Goal: Task Accomplishment & Management: Use online tool/utility

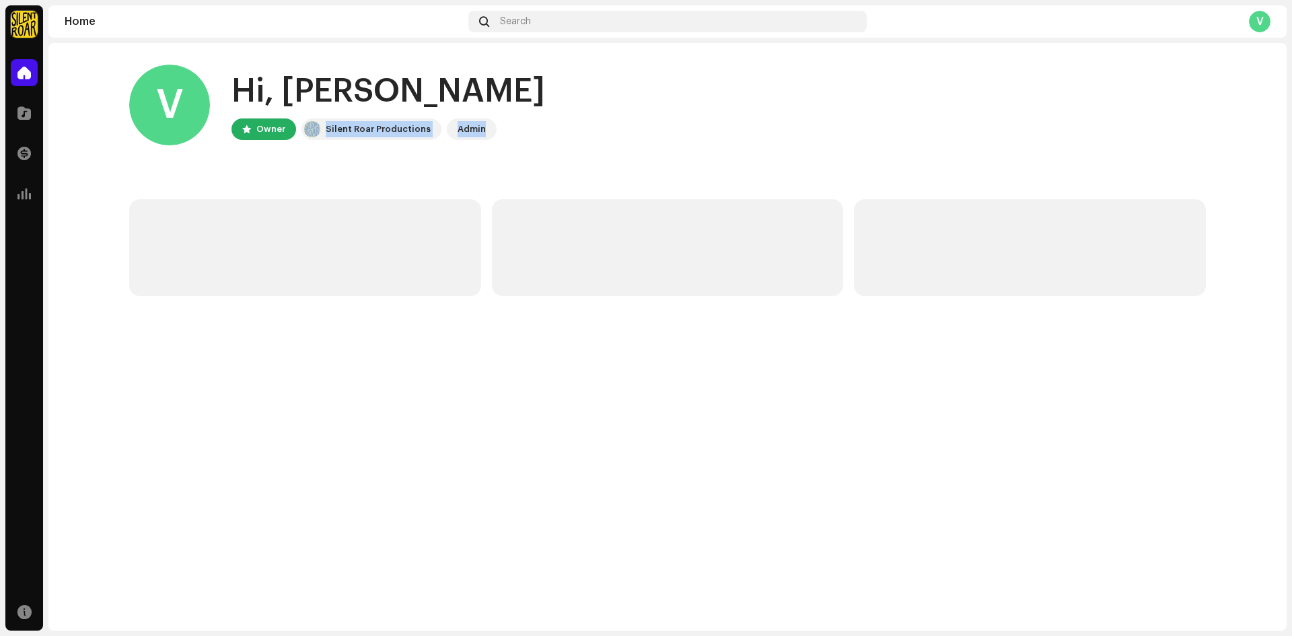
drag, startPoint x: 317, startPoint y: 123, endPoint x: 665, endPoint y: 140, distance: 348.4
click at [665, 140] on div "V Hi, [PERSON_NAME] Owner Silent Roar Productions Admin" at bounding box center [667, 105] width 1077 height 81
click at [708, 140] on div "V Hi, [PERSON_NAME] Owner Silent Roar Productions Admin" at bounding box center [667, 105] width 1077 height 81
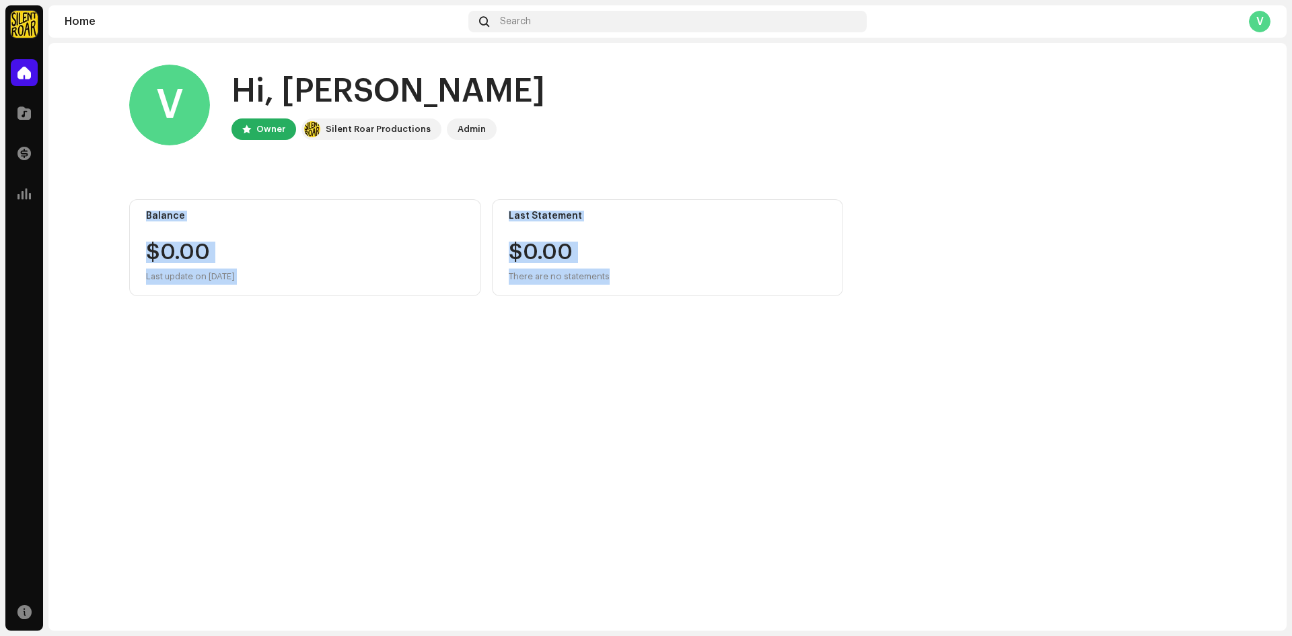
drag, startPoint x: 141, startPoint y: 217, endPoint x: 863, endPoint y: 367, distance: 737.7
click at [863, 367] on div "V Hi, [PERSON_NAME] Owner Silent Roar Productions Admin Balance $0.00 Last upda…" at bounding box center [667, 337] width 1239 height 588
click at [865, 368] on div "V Hi, [PERSON_NAME] Owner Silent Roar Productions Admin Balance $0.00 Last upda…" at bounding box center [667, 337] width 1239 height 588
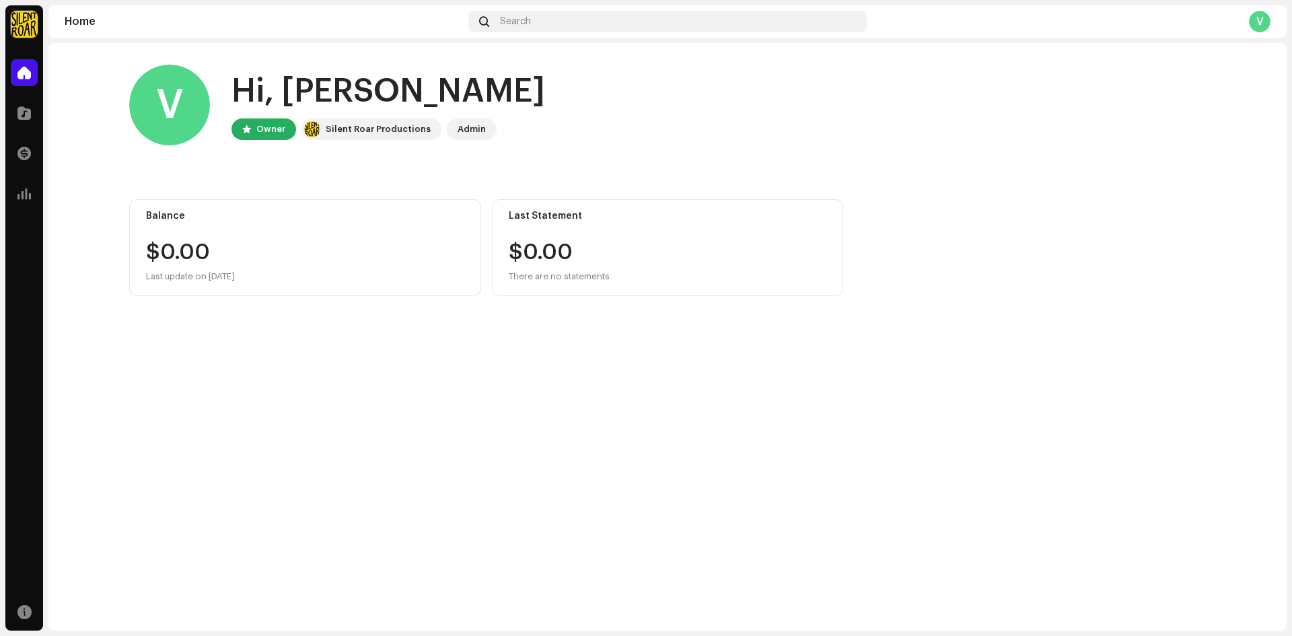
click at [262, 131] on div "Owner" at bounding box center [270, 129] width 29 height 16
click at [347, 182] on div "V Hi, [PERSON_NAME] Owner Silent Roar Productions Admin Balance $0.00 Last upda…" at bounding box center [667, 180] width 1077 height 275
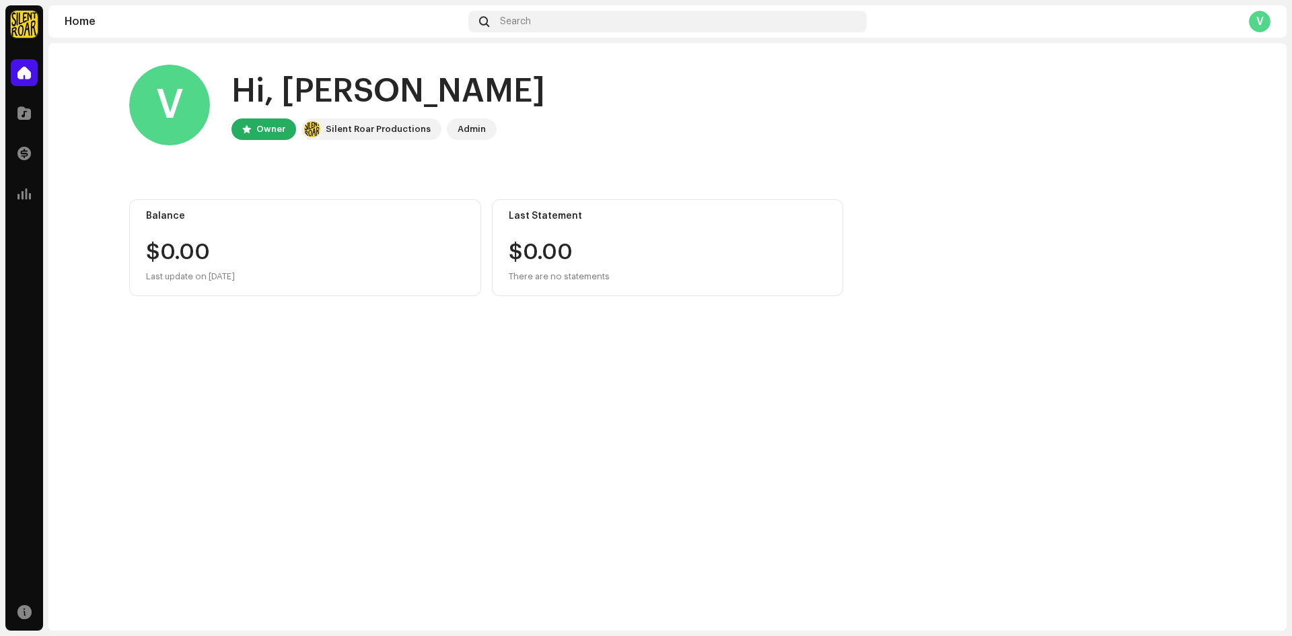
drag, startPoint x: 137, startPoint y: 208, endPoint x: 503, endPoint y: 352, distance: 393.5
click at [438, 339] on div "V Hi, [PERSON_NAME] Owner Silent Roar Productions Admin Balance $0.00 Last upda…" at bounding box center [667, 337] width 1239 height 588
click at [631, 363] on div "V Hi, [PERSON_NAME] Owner Silent Roar Productions Admin Balance $0.00 Last upda…" at bounding box center [667, 337] width 1239 height 588
drag, startPoint x: 236, startPoint y: 141, endPoint x: 439, endPoint y: 196, distance: 210.0
click at [438, 196] on div "V Hi, [PERSON_NAME] Owner Silent Roar Productions Admin Balance $0.00 Last upda…" at bounding box center [667, 180] width 1077 height 275
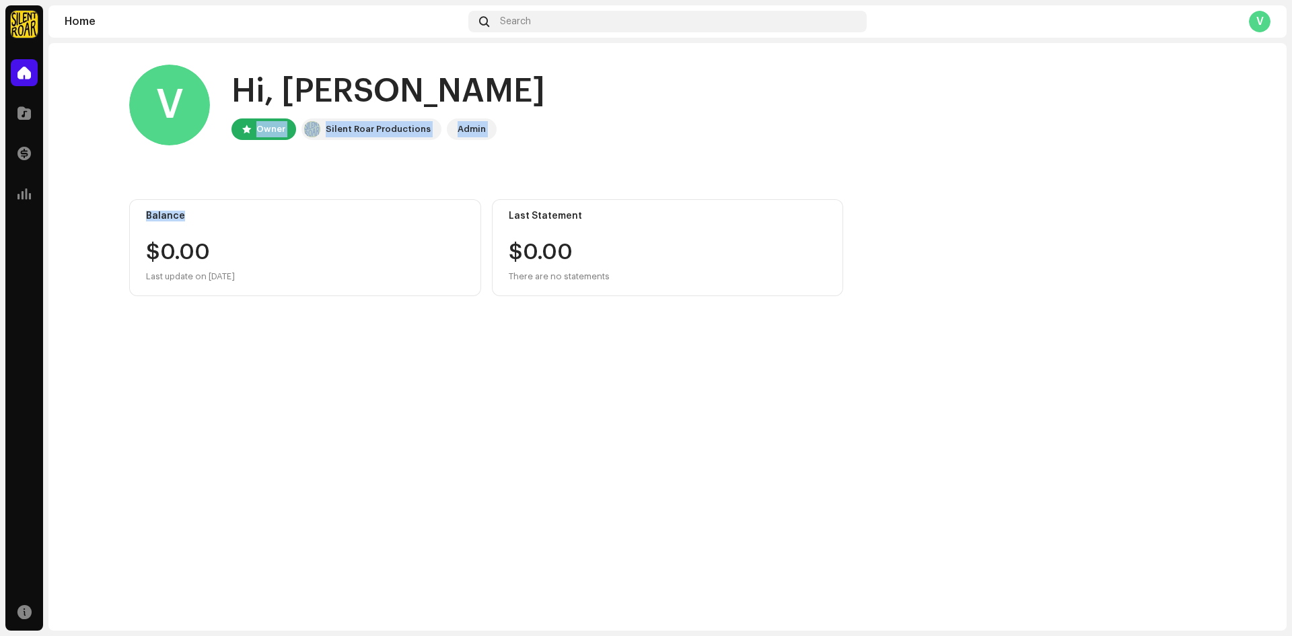
click at [739, 177] on div "V Hi, [PERSON_NAME] Owner Silent Roar Productions Admin Balance $0.00 Last upda…" at bounding box center [667, 180] width 1077 height 275
drag, startPoint x: 213, startPoint y: 119, endPoint x: 659, endPoint y: 161, distance: 447.6
click at [658, 161] on home-user "V Hi, [PERSON_NAME] Owner Silent Roar Productions Admin" at bounding box center [667, 116] width 1077 height 102
click at [661, 161] on home-user "V Hi, [PERSON_NAME] Owner Silent Roar Productions Admin" at bounding box center [667, 116] width 1077 height 102
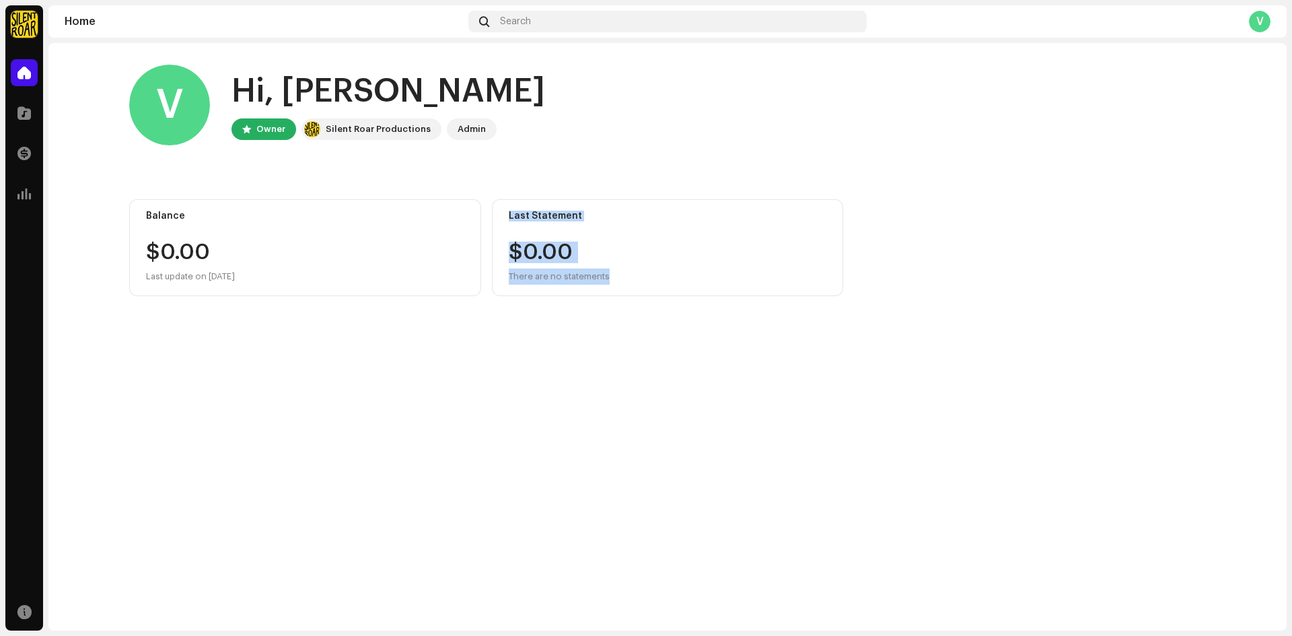
drag, startPoint x: 506, startPoint y: 209, endPoint x: 613, endPoint y: 274, distance: 125.4
click at [613, 274] on div "Last Statement $0.00 There are no statements" at bounding box center [668, 247] width 352 height 97
click at [772, 351] on div "V Hi, [PERSON_NAME] Owner Silent Roar Productions Admin Balance $0.00 Last upda…" at bounding box center [667, 337] width 1239 height 588
click at [665, 174] on div "V Hi, [PERSON_NAME] Owner Silent Roar Productions Admin Balance $0.00 Last upda…" at bounding box center [667, 180] width 1077 height 275
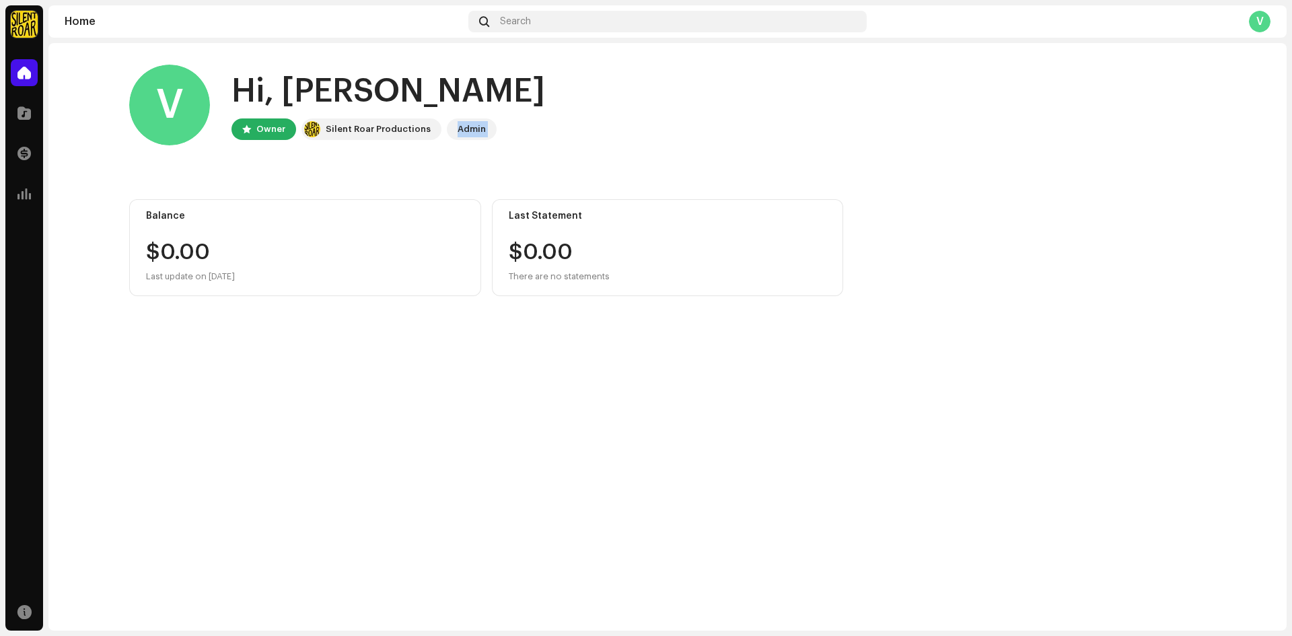
click at [665, 174] on div "V Hi, [PERSON_NAME] Owner Silent Roar Productions Admin Balance $0.00 Last upda…" at bounding box center [667, 180] width 1077 height 275
click at [661, 175] on div "V Hi, [PERSON_NAME] Owner Silent Roar Productions Admin Balance $0.00 Last upda…" at bounding box center [667, 180] width 1077 height 275
click at [660, 174] on div "V Hi, [PERSON_NAME] Owner Silent Roar Productions Admin Balance $0.00 Last upda…" at bounding box center [667, 180] width 1077 height 275
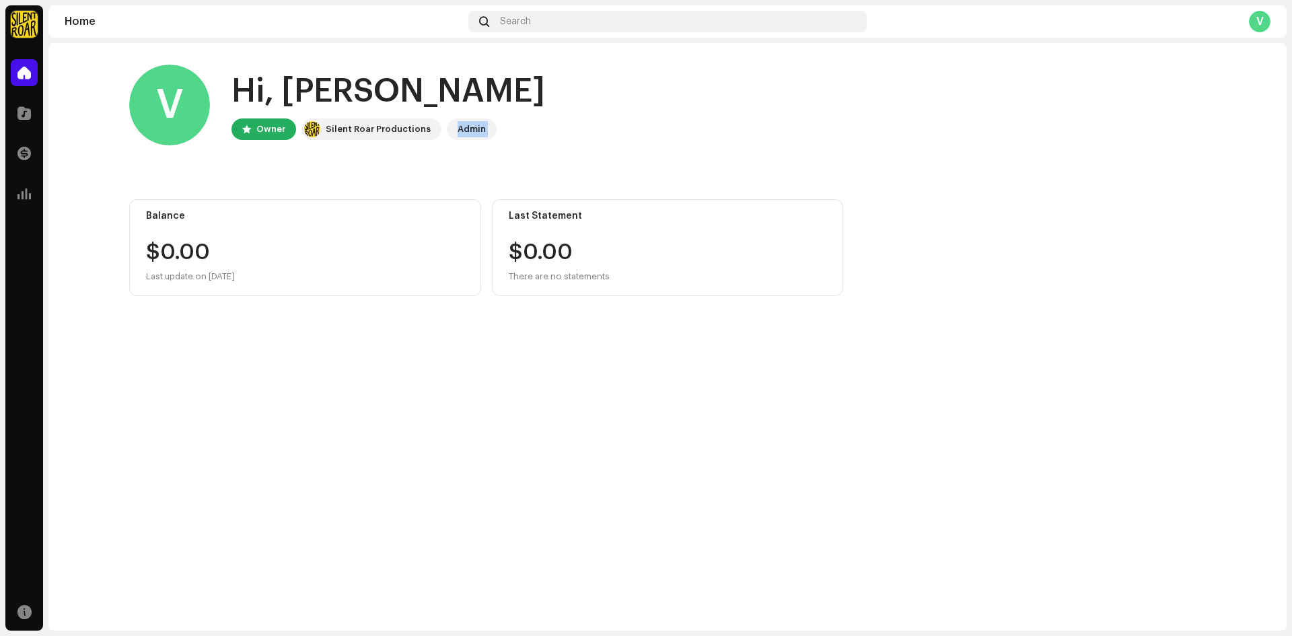
click at [660, 174] on div "V Hi, [PERSON_NAME] Owner Silent Roar Productions Admin Balance $0.00 Last upda…" at bounding box center [667, 180] width 1077 height 275
click at [646, 166] on home-user "V Hi, [PERSON_NAME] Owner Silent Roar Productions Admin" at bounding box center [667, 116] width 1077 height 102
click at [24, 105] on div at bounding box center [24, 113] width 27 height 27
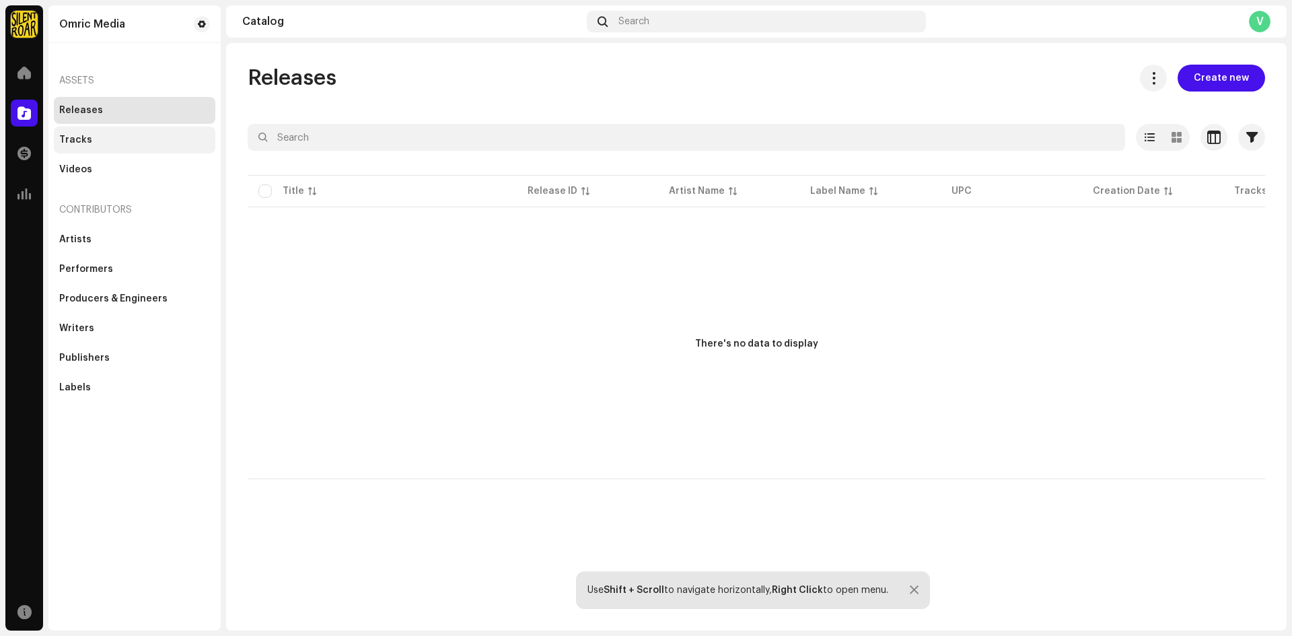
click at [61, 141] on div "Tracks" at bounding box center [75, 140] width 33 height 11
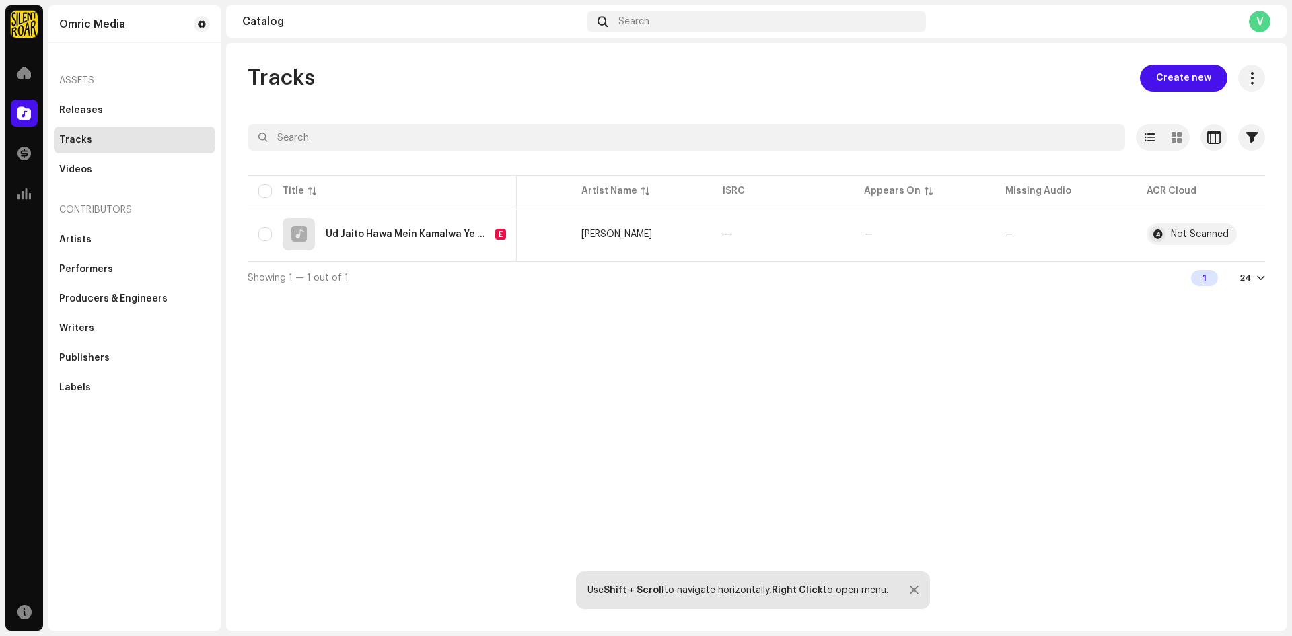
scroll to position [0, 100]
click at [457, 233] on div "Ud Jaito Hawa Mein Kamalwa Ye Modi Ji" at bounding box center [408, 234] width 164 height 9
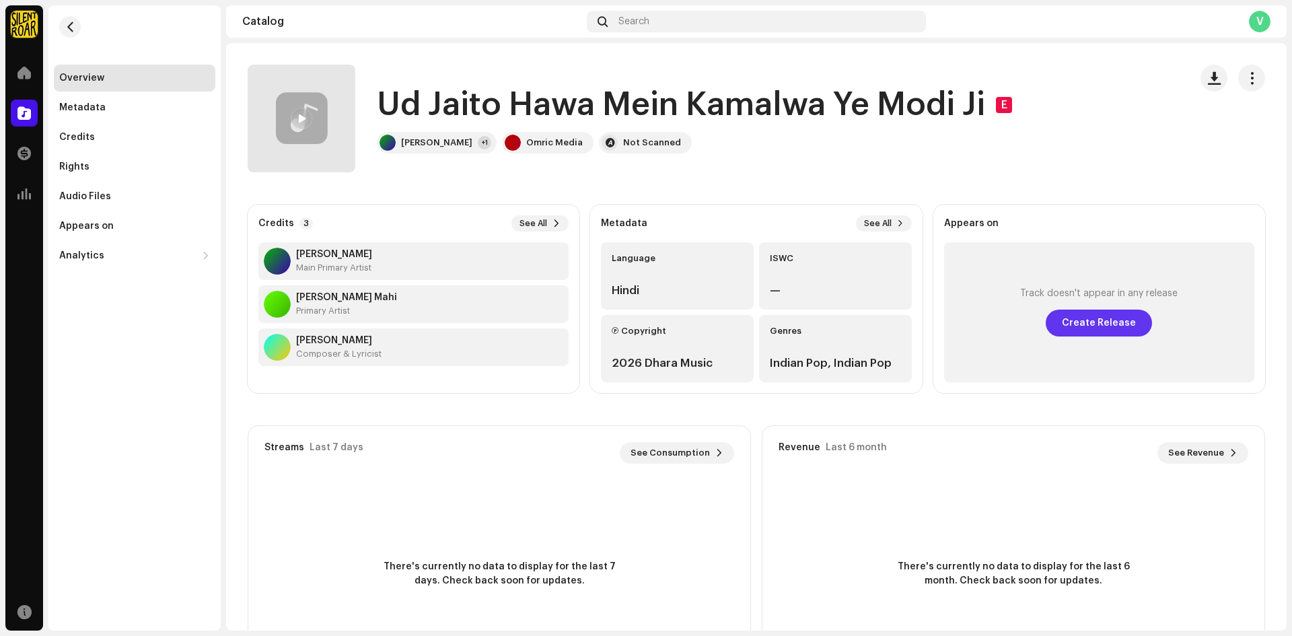
click at [1080, 322] on span "Create Release" at bounding box center [1099, 323] width 74 height 27
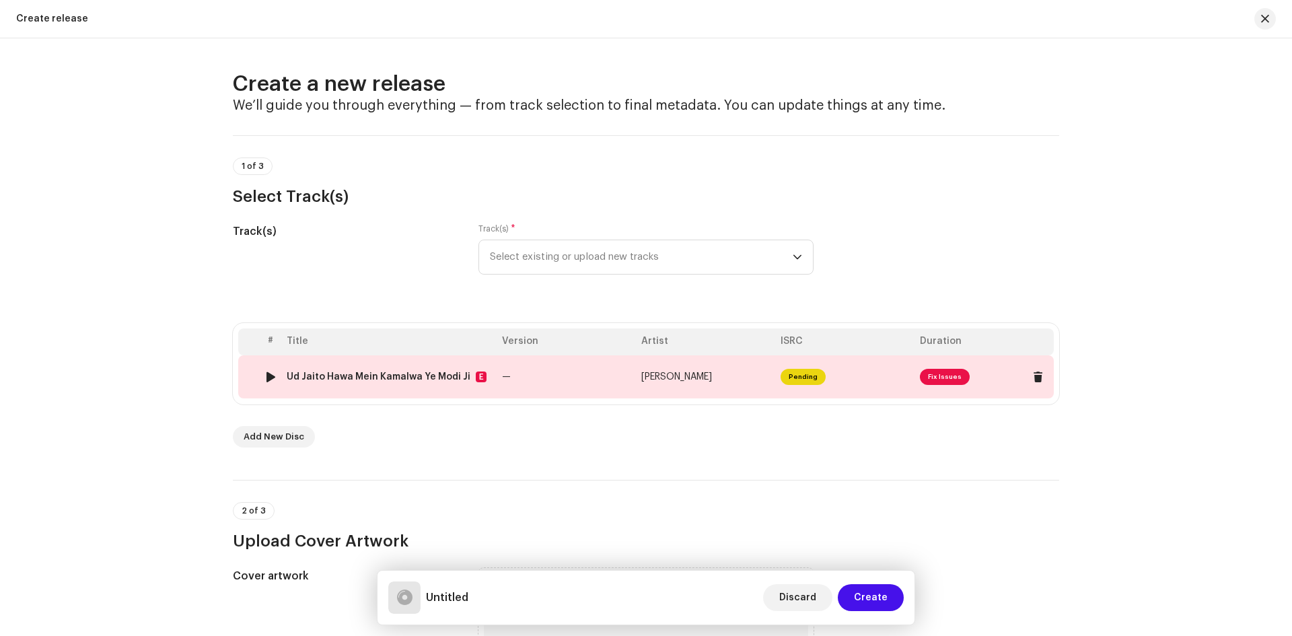
click at [938, 369] on span "Fix Issues" at bounding box center [945, 377] width 50 height 16
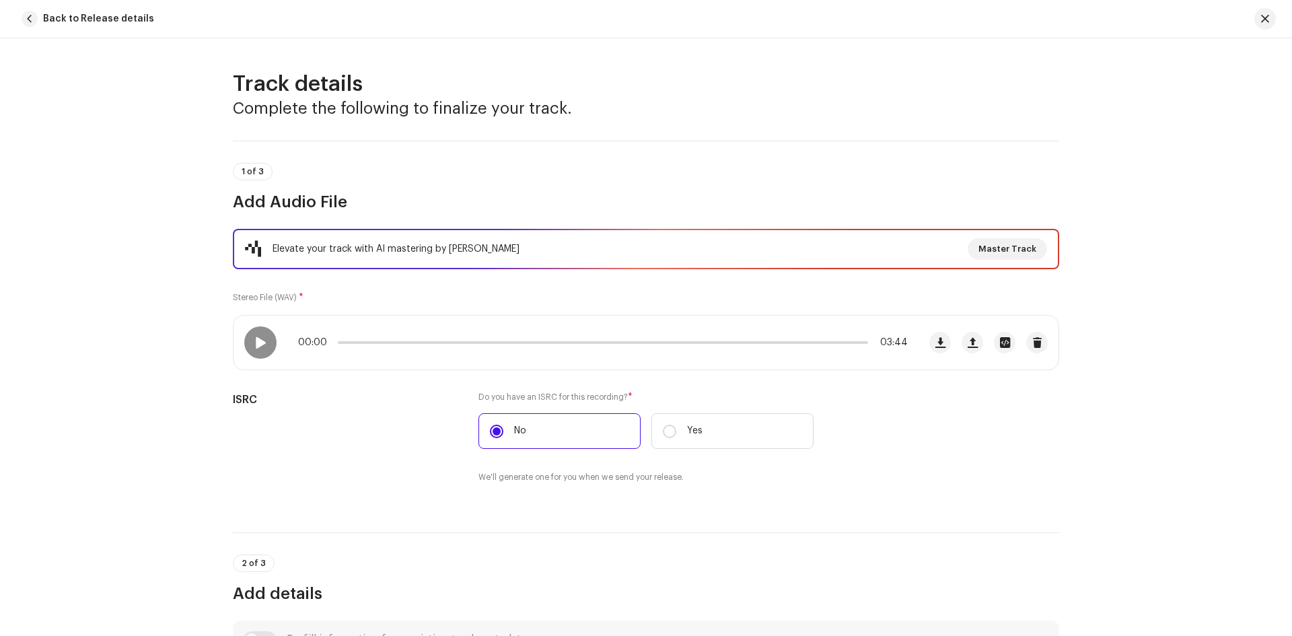
click at [24, 14] on span "button" at bounding box center [30, 19] width 16 height 16
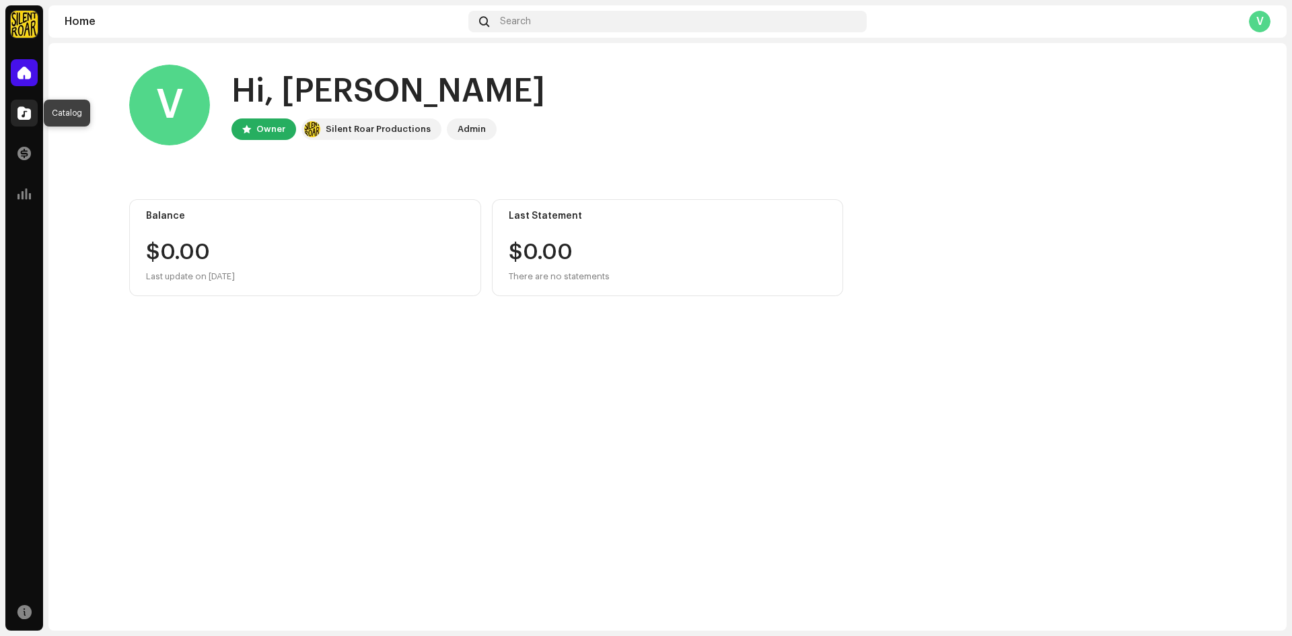
click at [24, 111] on span at bounding box center [24, 113] width 13 height 11
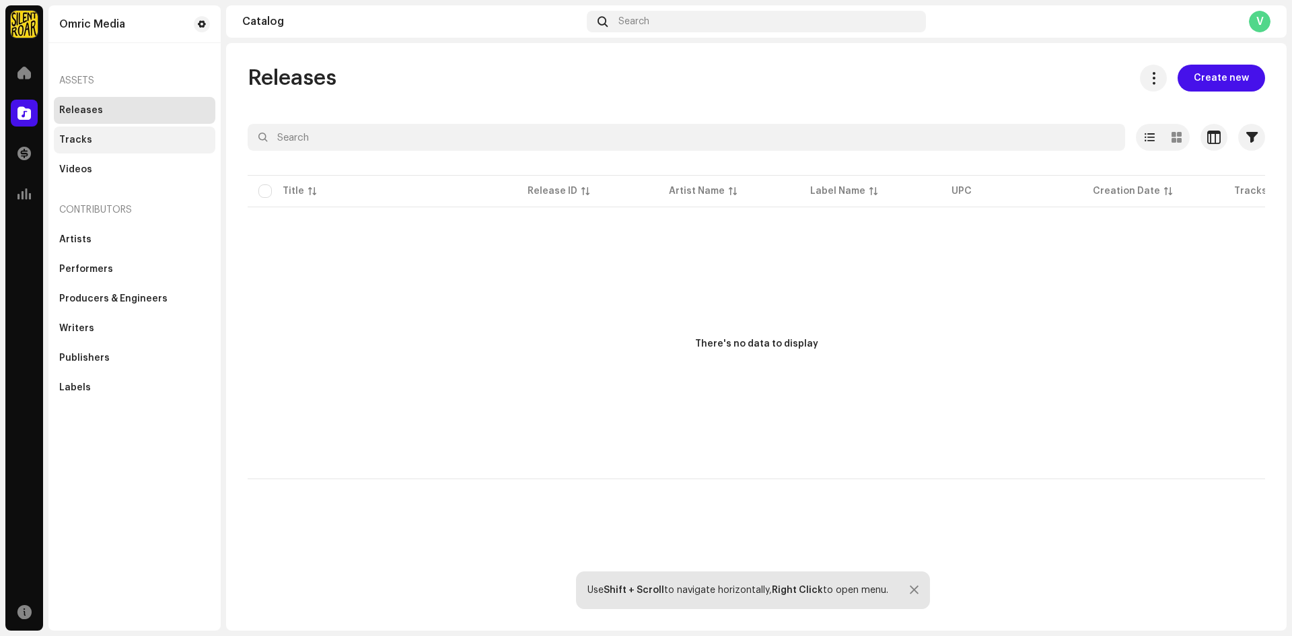
click at [87, 135] on div "Tracks" at bounding box center [75, 140] width 33 height 11
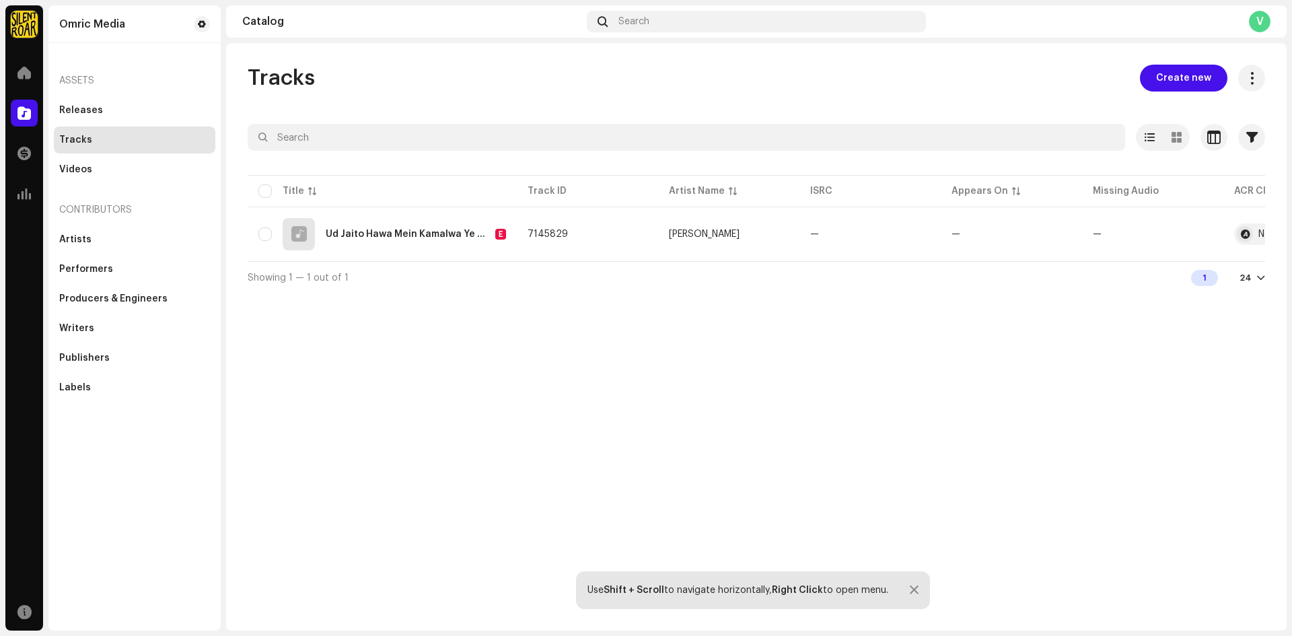
click at [90, 149] on div "Tracks" at bounding box center [135, 140] width 162 height 27
click at [84, 164] on div "Videos" at bounding box center [75, 169] width 33 height 11
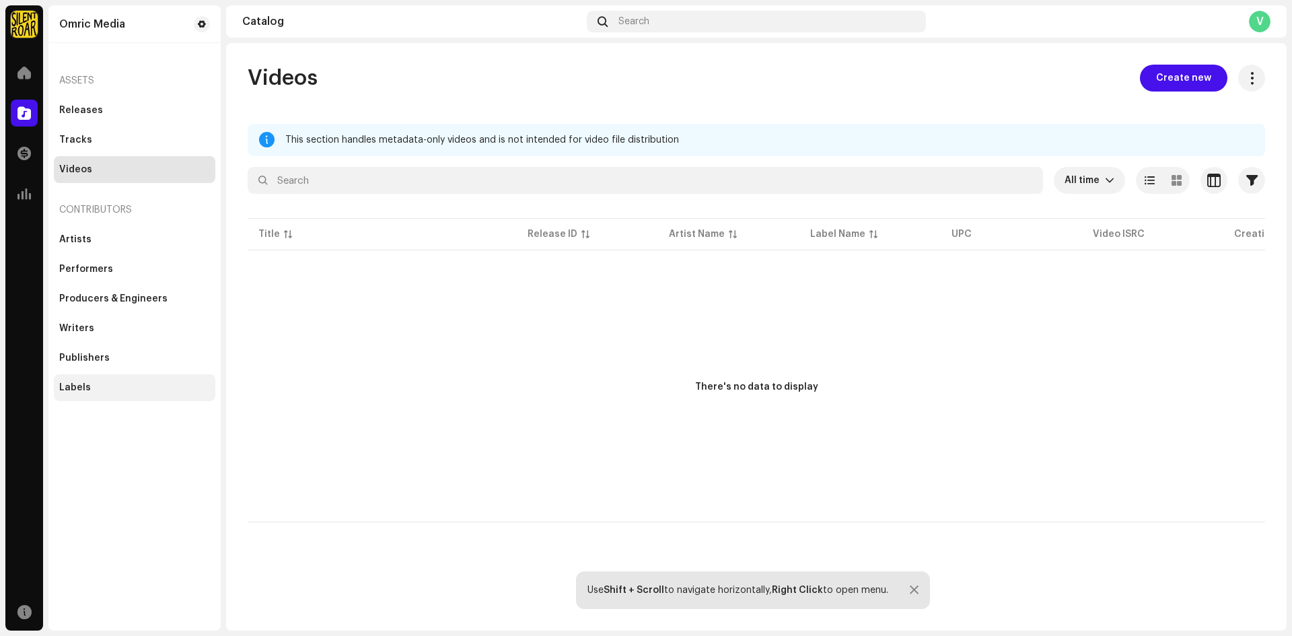
click at [100, 388] on div "Labels" at bounding box center [134, 387] width 151 height 11
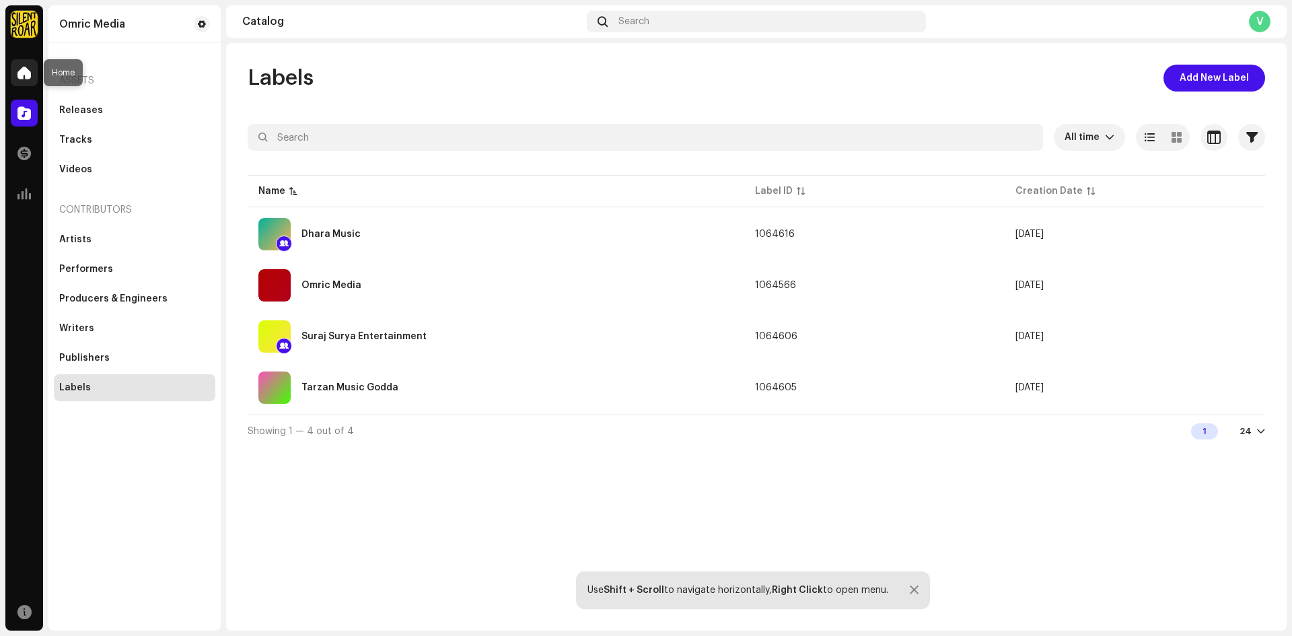
click at [24, 68] on span at bounding box center [24, 72] width 13 height 11
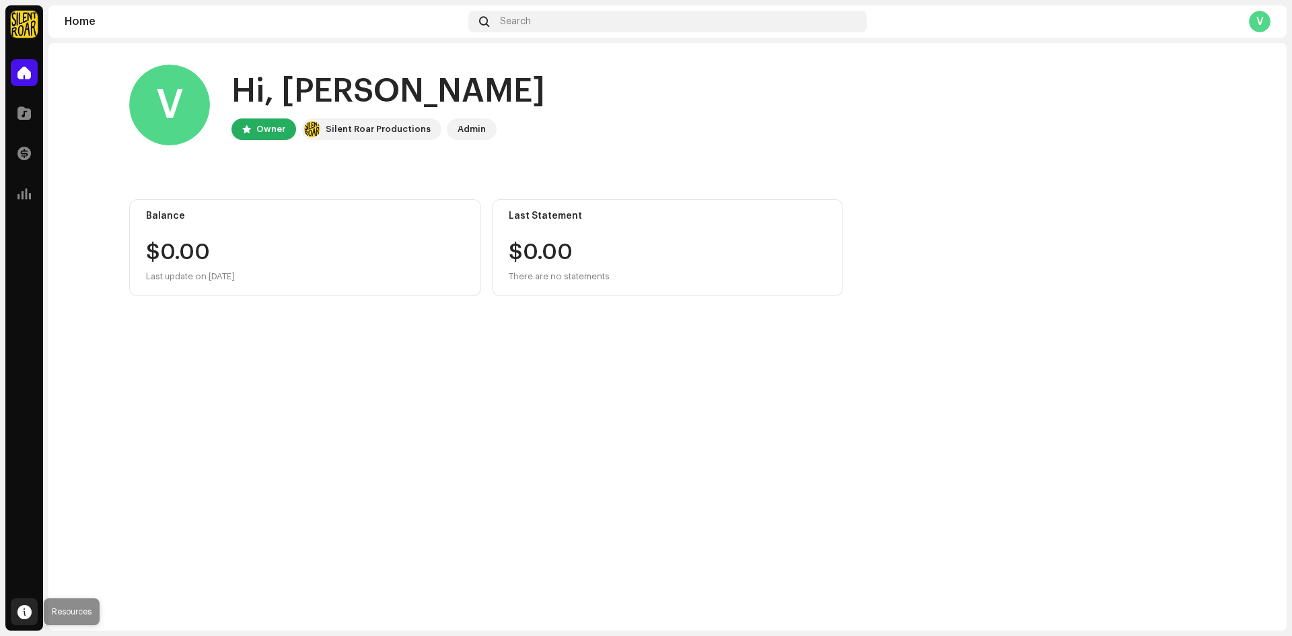
click at [26, 611] on span at bounding box center [25, 611] width 14 height 11
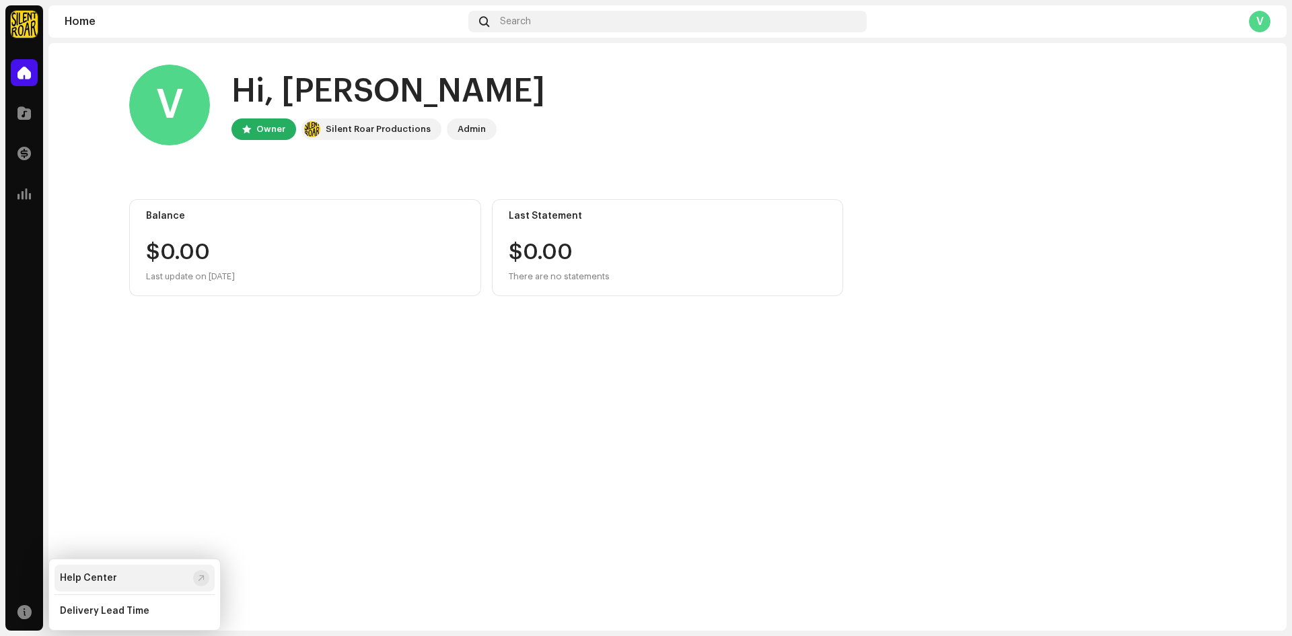
click at [108, 571] on div "Help Center" at bounding box center [135, 578] width 160 height 27
click at [130, 615] on div "Delivery Lead Time" at bounding box center [105, 611] width 90 height 11
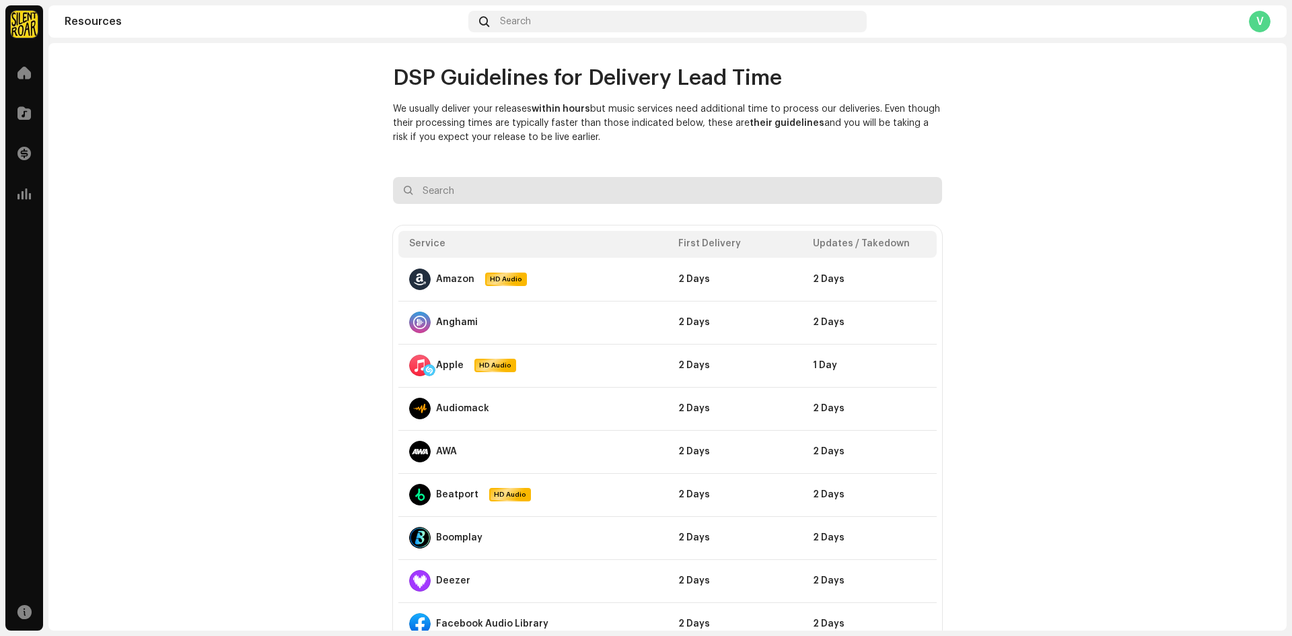
click at [445, 196] on input "text" at bounding box center [667, 190] width 549 height 27
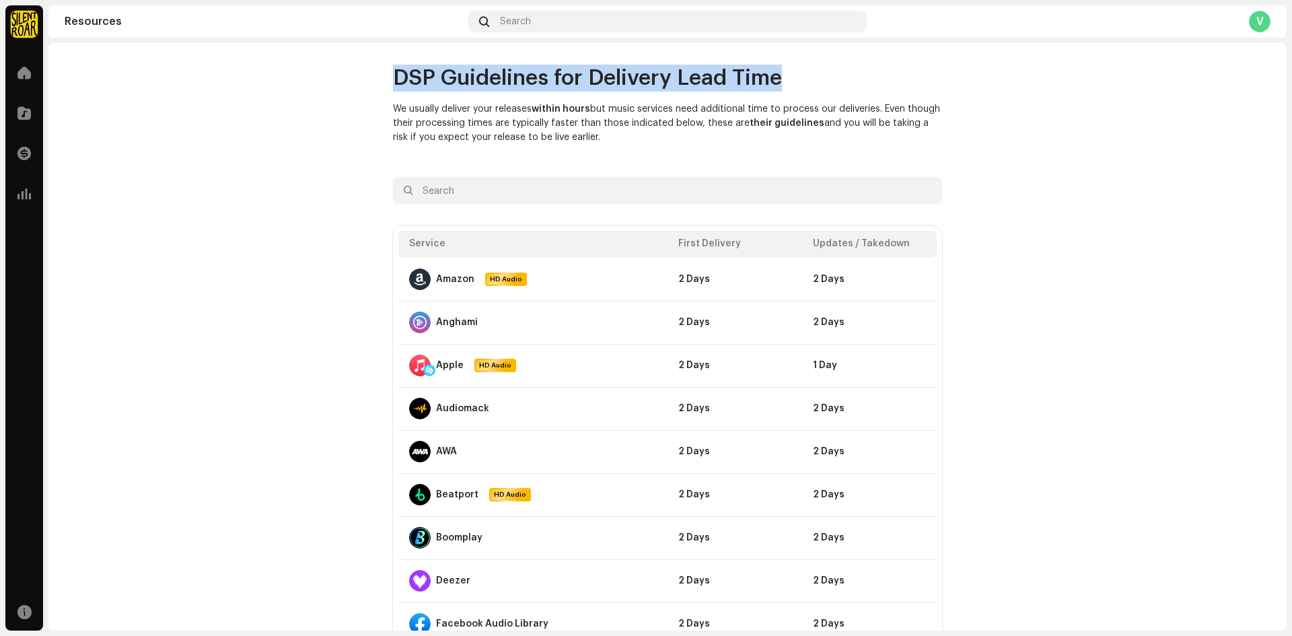
drag, startPoint x: 388, startPoint y: 69, endPoint x: 860, endPoint y: 83, distance: 471.4
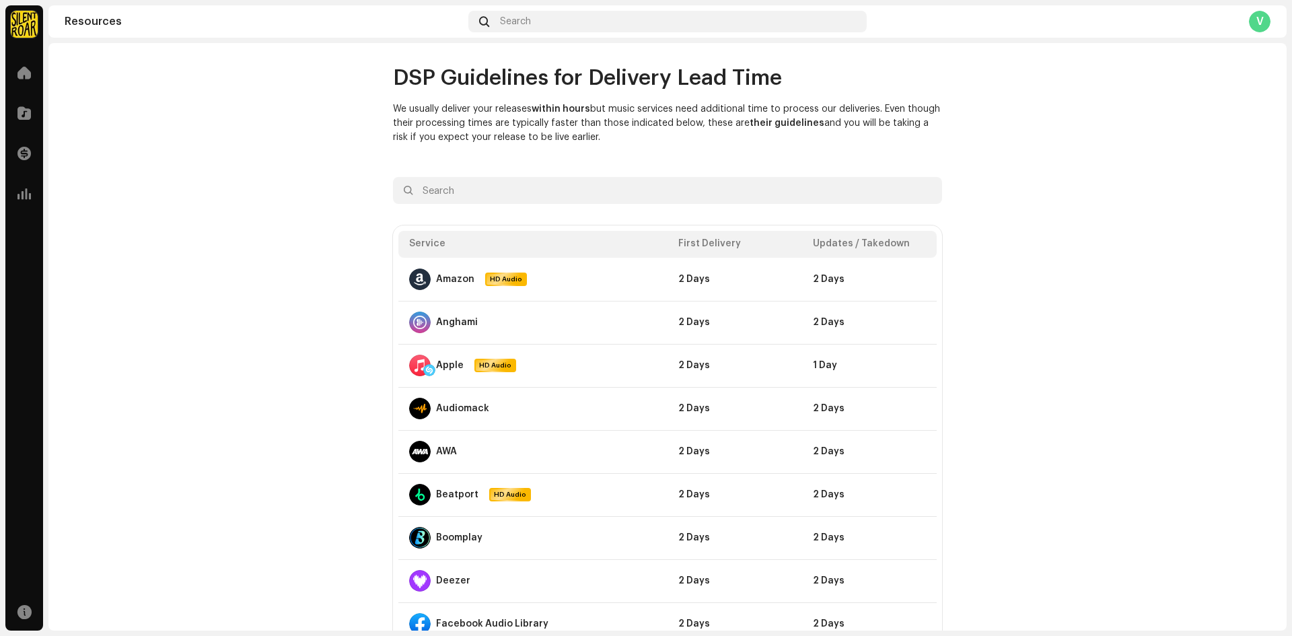
drag, startPoint x: 382, startPoint y: 80, endPoint x: 742, endPoint y: 139, distance: 364.8
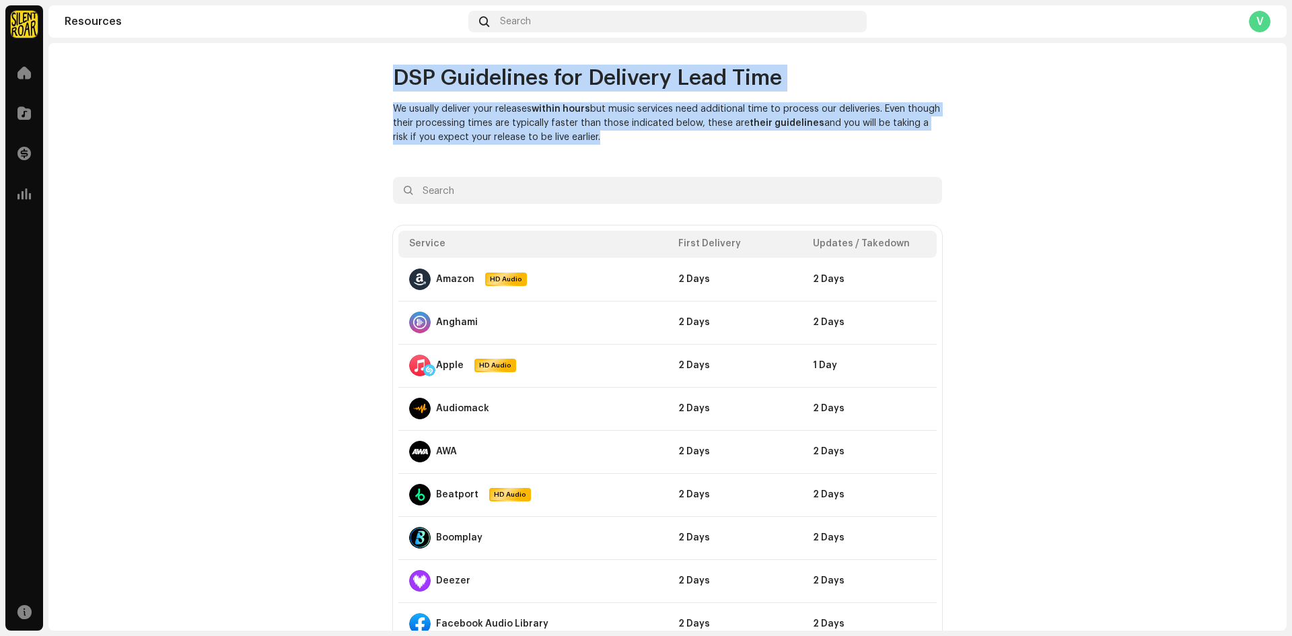
drag, startPoint x: 383, startPoint y: 77, endPoint x: 1171, endPoint y: 221, distance: 800.6
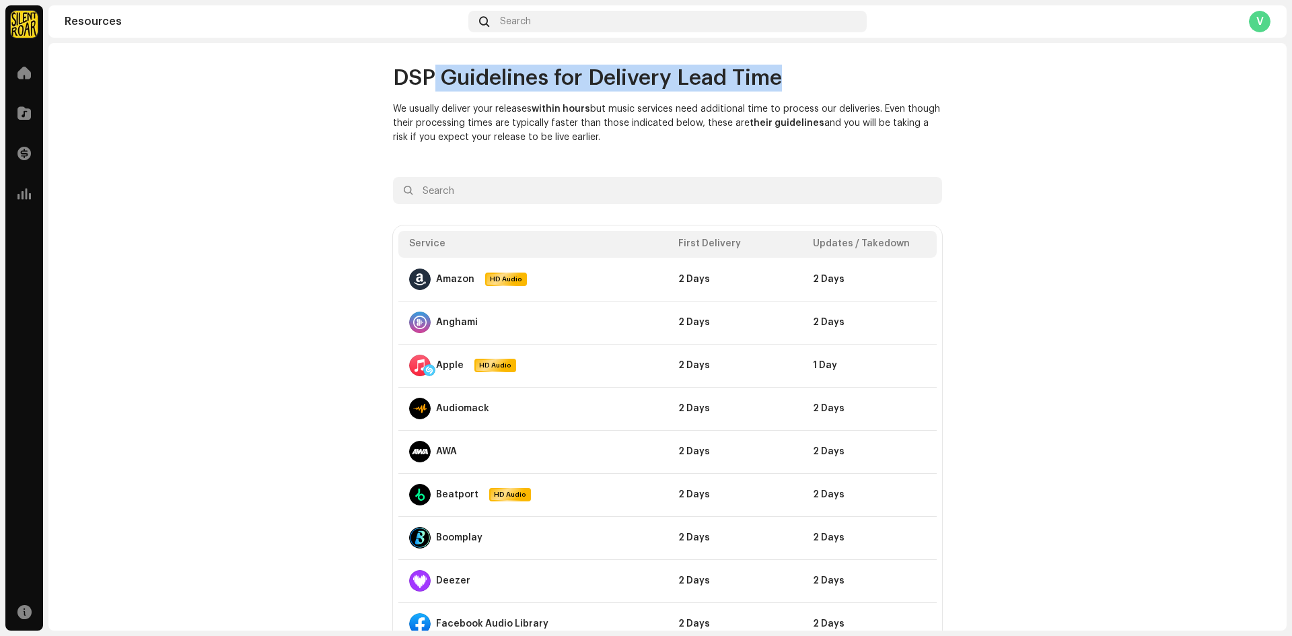
drag, startPoint x: 433, startPoint y: 72, endPoint x: 812, endPoint y: 73, distance: 379.0
click at [812, 73] on h2 "DSP Guidelines for Delivery Lead Time" at bounding box center [667, 78] width 549 height 27
click at [898, 88] on h2 "DSP Guidelines for Delivery Lead Time" at bounding box center [667, 78] width 549 height 27
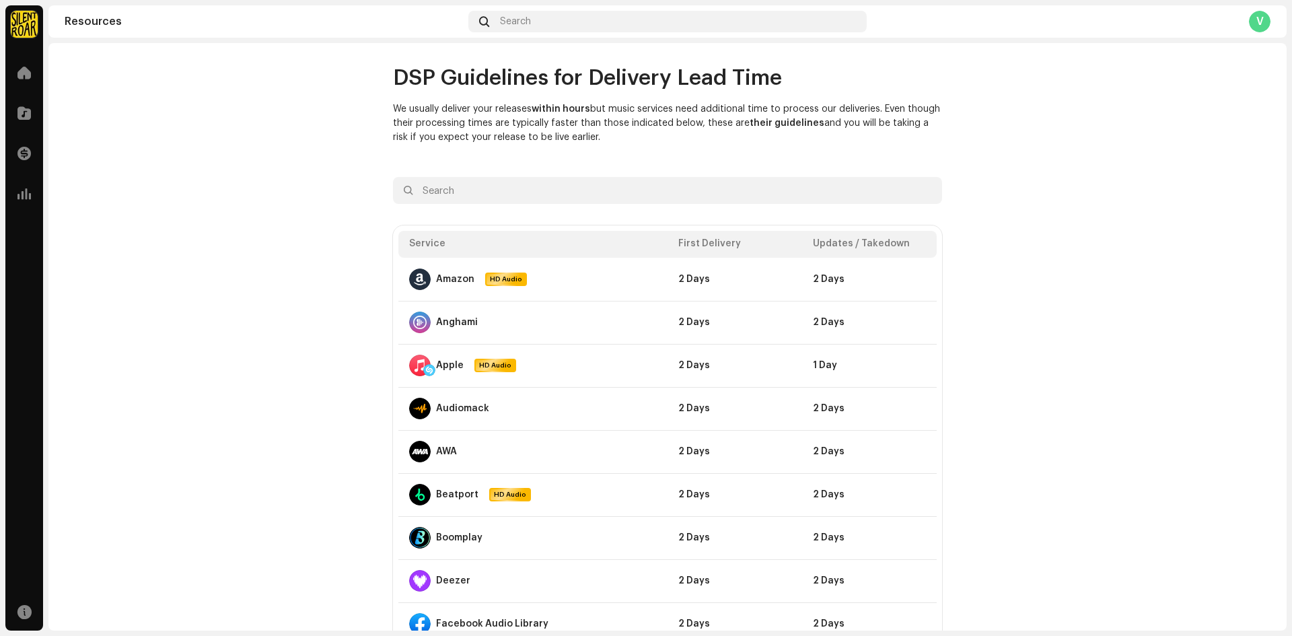
drag, startPoint x: 384, startPoint y: 78, endPoint x: 1009, endPoint y: 164, distance: 630.5
drag, startPoint x: 1070, startPoint y: 185, endPoint x: 1061, endPoint y: 190, distance: 10.9
click at [24, 68] on span at bounding box center [24, 72] width 13 height 11
